Goal: Task Accomplishment & Management: Manage account settings

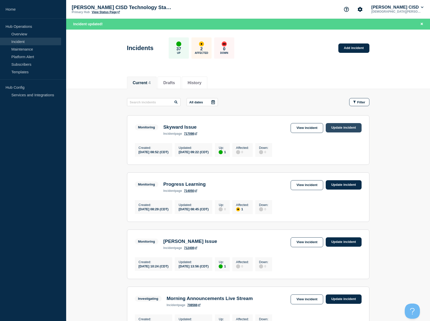
click at [335, 127] on link "Update incident" at bounding box center [344, 127] width 36 height 9
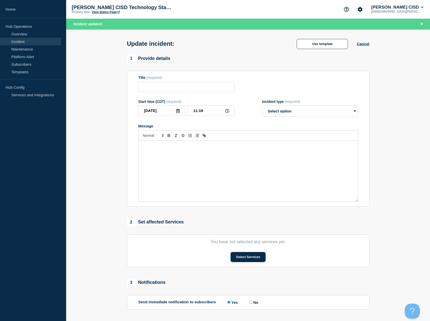
type input "Skyward Issue"
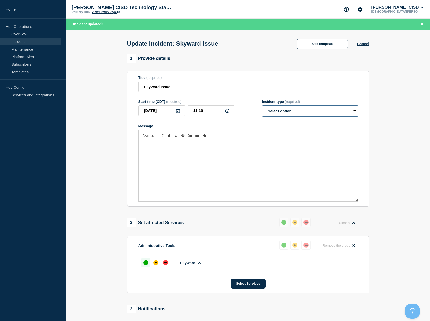
click at [311, 113] on select "Select option Investigating Identified Monitoring Resolved" at bounding box center [310, 110] width 96 height 11
select select "investigating"
click at [262, 107] on select "Select option Investigating Identified Monitoring Resolved" at bounding box center [310, 110] width 96 height 11
click at [158, 264] on div "affected" at bounding box center [155, 262] width 5 height 5
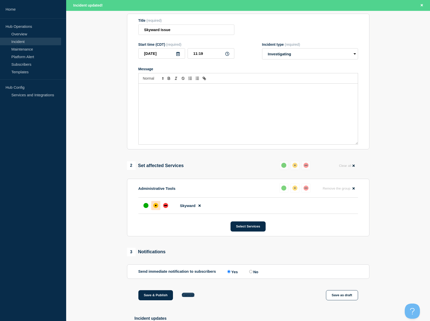
scroll to position [76, 0]
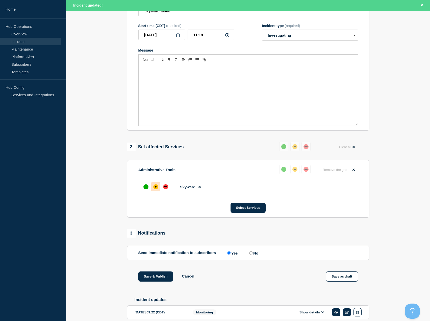
click at [170, 75] on div "Message" at bounding box center [248, 95] width 219 height 61
drag, startPoint x: 283, startPoint y: 73, endPoint x: 126, endPoint y: 72, distance: 157.1
click at [126, 72] on div "1 Provide details Title (required) Skyward Issue Start time (CDT) (required) [D…" at bounding box center [248, 164] width 248 height 373
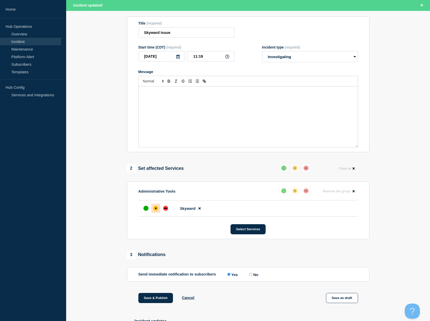
scroll to position [41, 0]
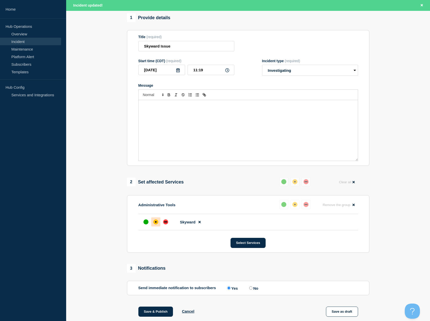
click at [173, 123] on div "Message" at bounding box center [248, 130] width 219 height 61
